Goal: Task Accomplishment & Management: Use online tool/utility

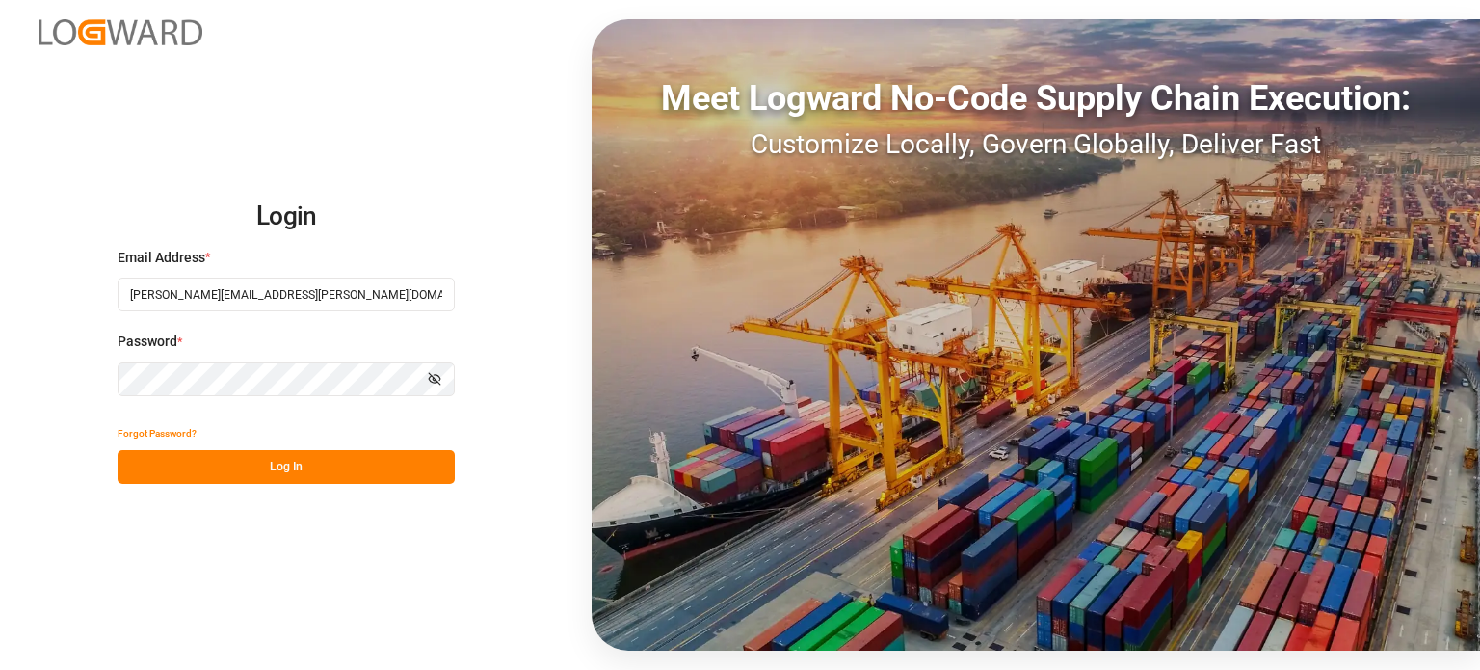
click at [236, 464] on button "Log In" at bounding box center [286, 467] width 337 height 34
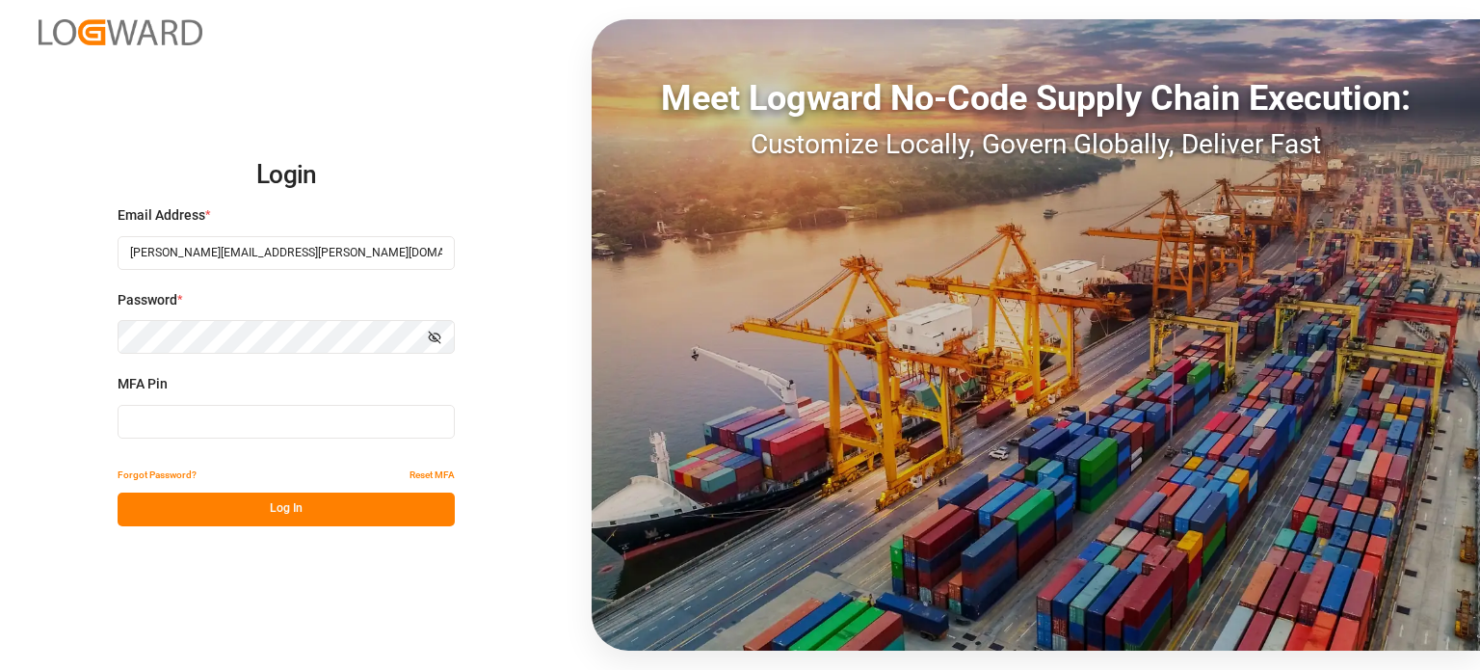
click at [279, 419] on input at bounding box center [286, 422] width 337 height 34
type input "994541"
click at [306, 500] on button "Log In" at bounding box center [286, 509] width 337 height 34
